Goal: Find specific page/section: Find specific page/section

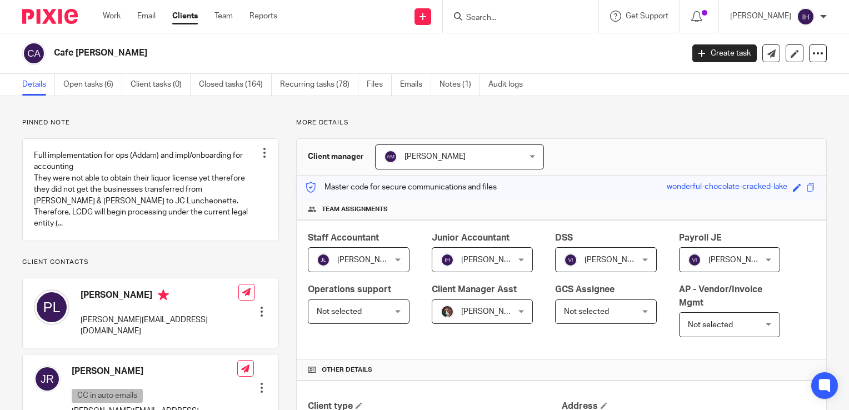
scroll to position [500, 0]
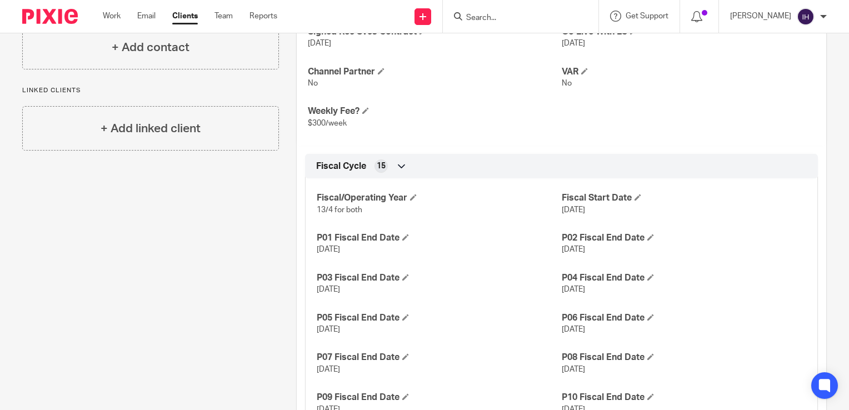
click at [524, 13] on input "Search" at bounding box center [515, 18] width 100 height 10
type input "i hop"
click button "submit" at bounding box center [0, 0] width 0 height 0
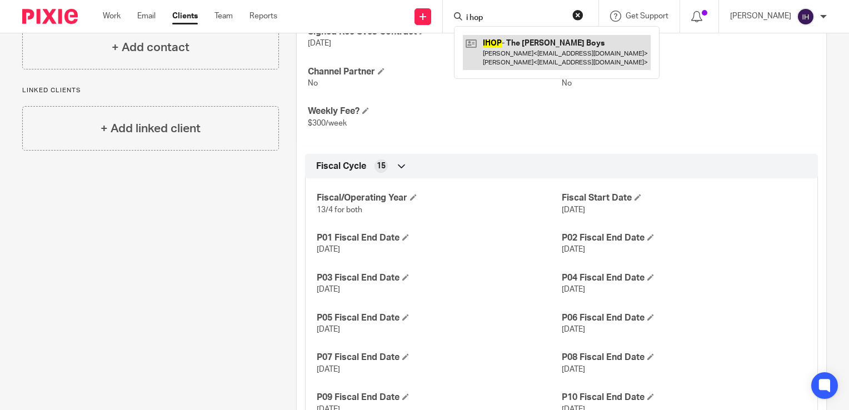
click at [526, 48] on link at bounding box center [557, 52] width 188 height 34
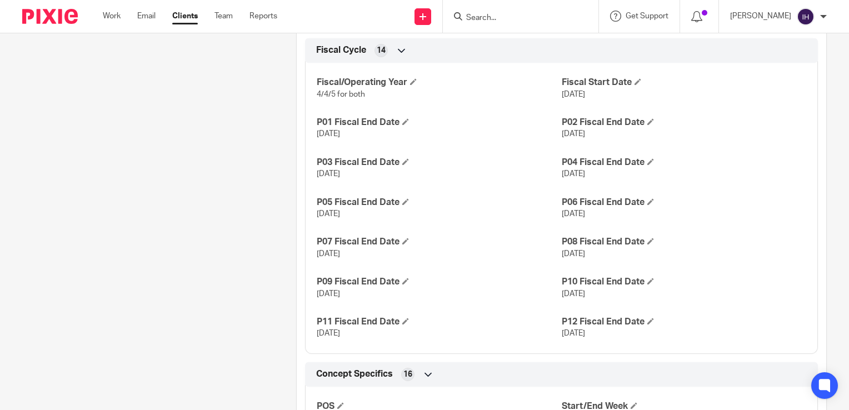
scroll to position [751, 0]
click at [500, 336] on p "[DATE]" at bounding box center [439, 333] width 244 height 11
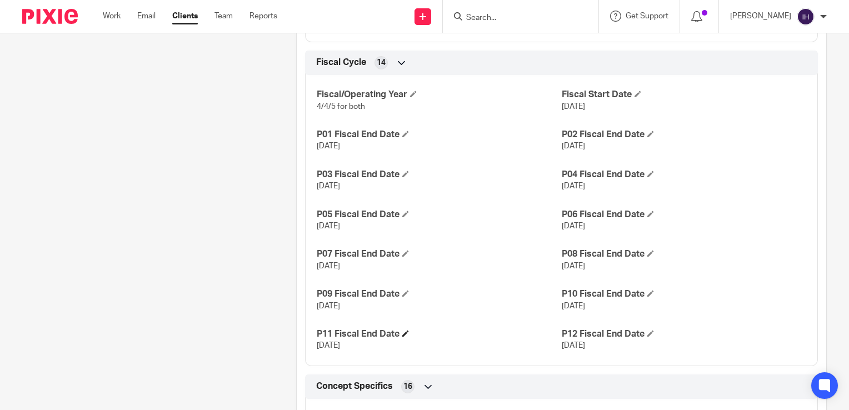
scroll to position [738, 0]
click at [494, 289] on h4 "P09 Fiscal End Date" at bounding box center [439, 295] width 244 height 12
click at [504, 18] on input "Search" at bounding box center [515, 18] width 100 height 10
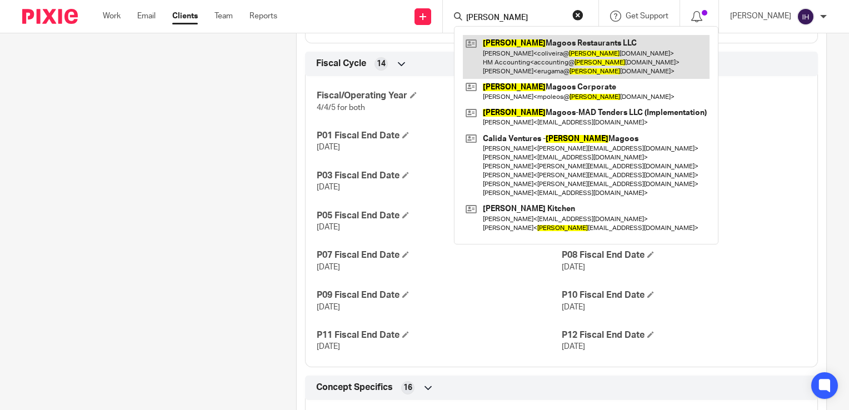
type input "[PERSON_NAME]"
click at [525, 59] on link at bounding box center [586, 57] width 247 height 44
click at [520, 52] on link at bounding box center [586, 57] width 247 height 44
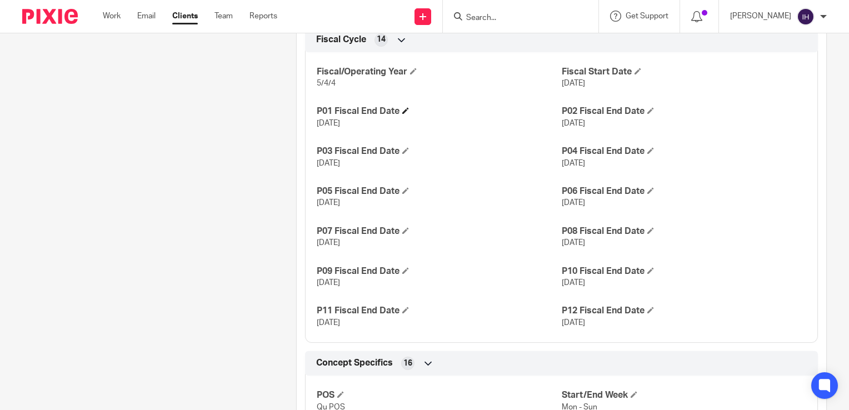
scroll to position [790, 0]
click at [207, 292] on div "Pinned note LCDG will handle: • Invoice creation and mapping of all invoices vi…" at bounding box center [142, 69] width 274 height 1483
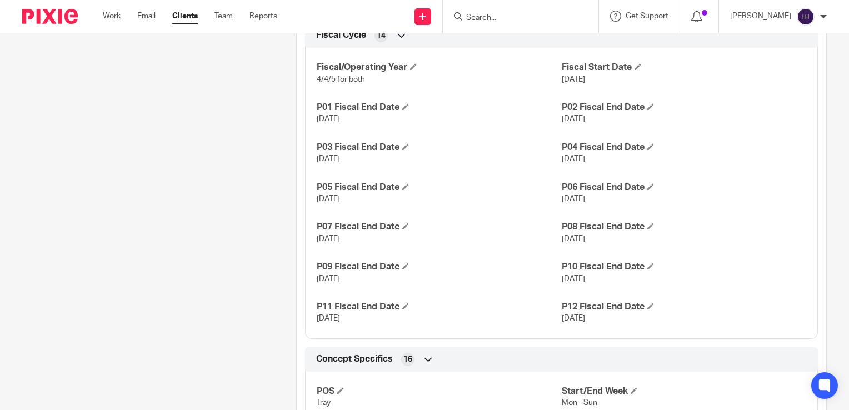
scroll to position [767, 0]
